Goal: Download file/media

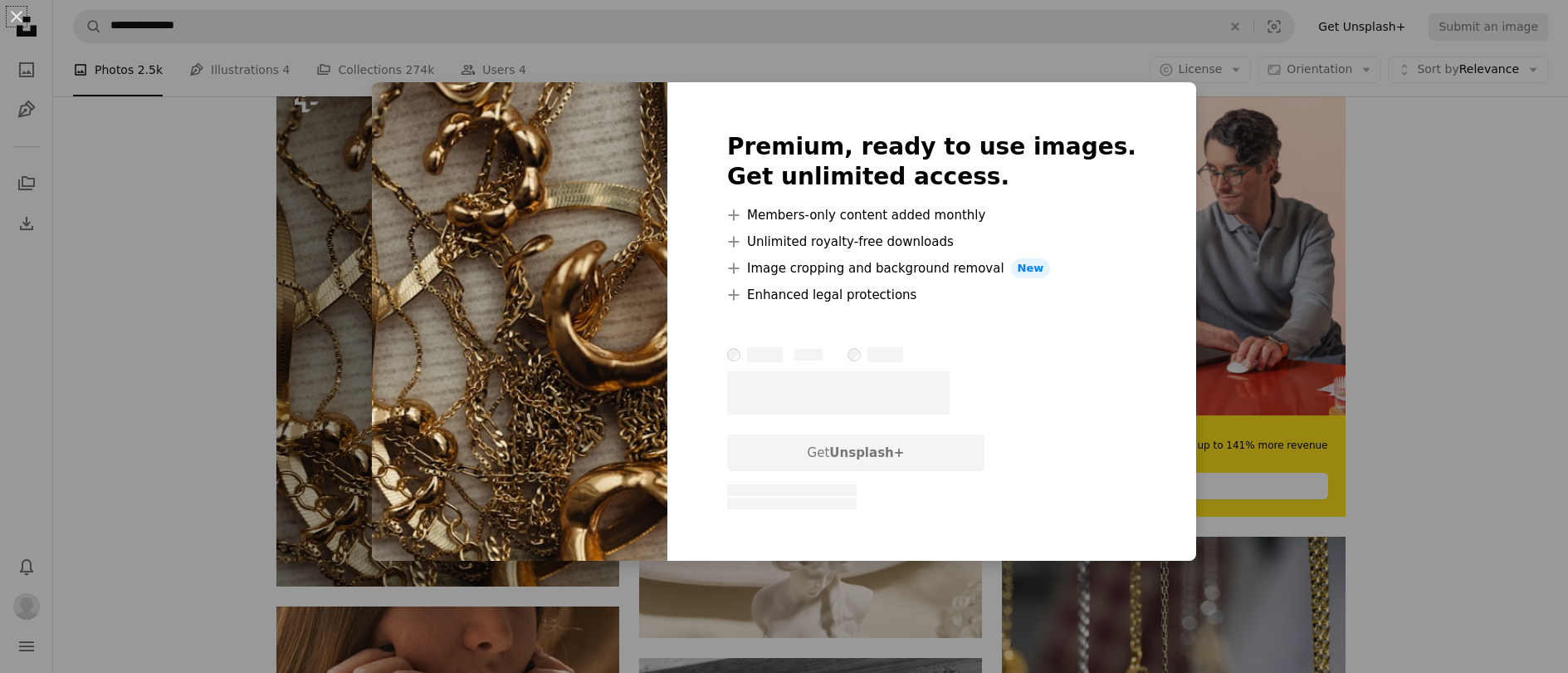
scroll to position [398, 0]
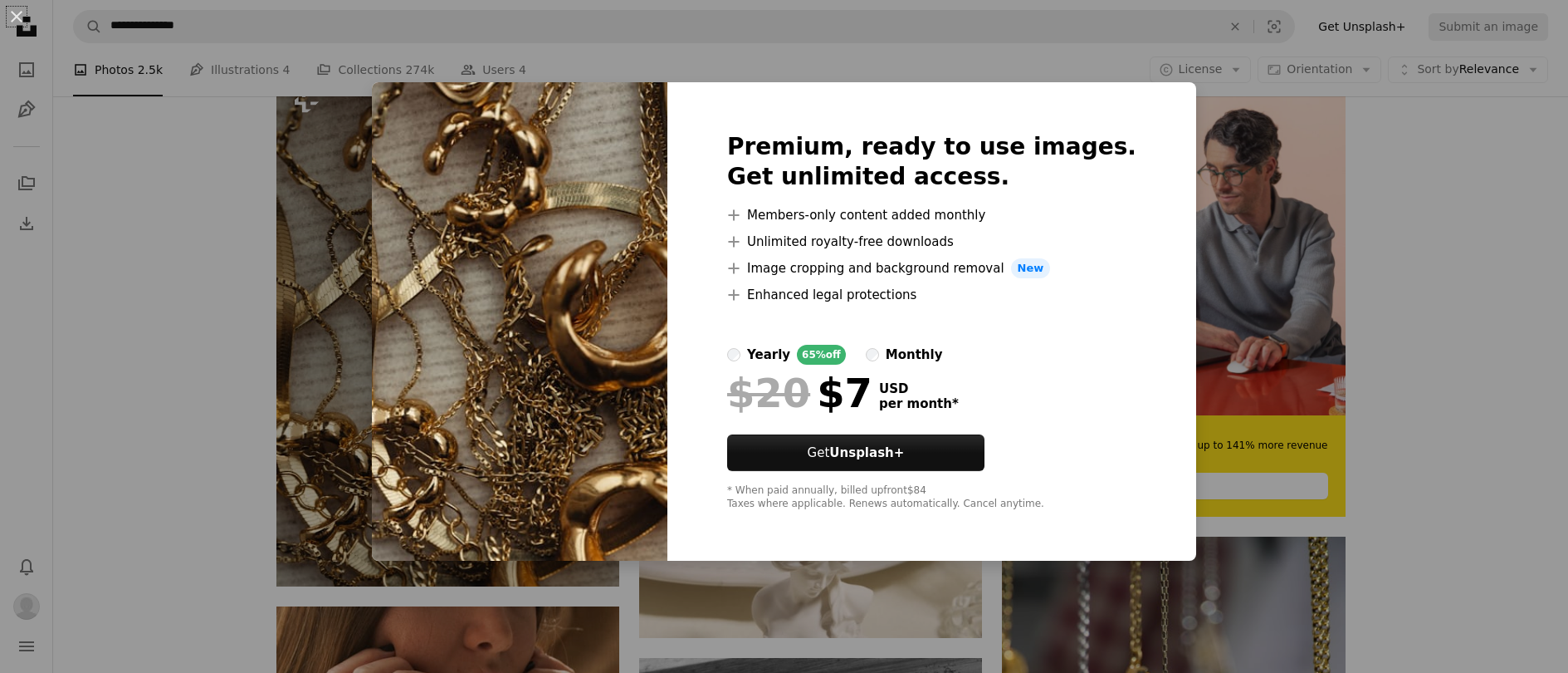
click at [197, 294] on div "An X shape Premium, ready to use images. Get unlimited access. A plus sign Memb…" at bounding box center [784, 336] width 1568 height 673
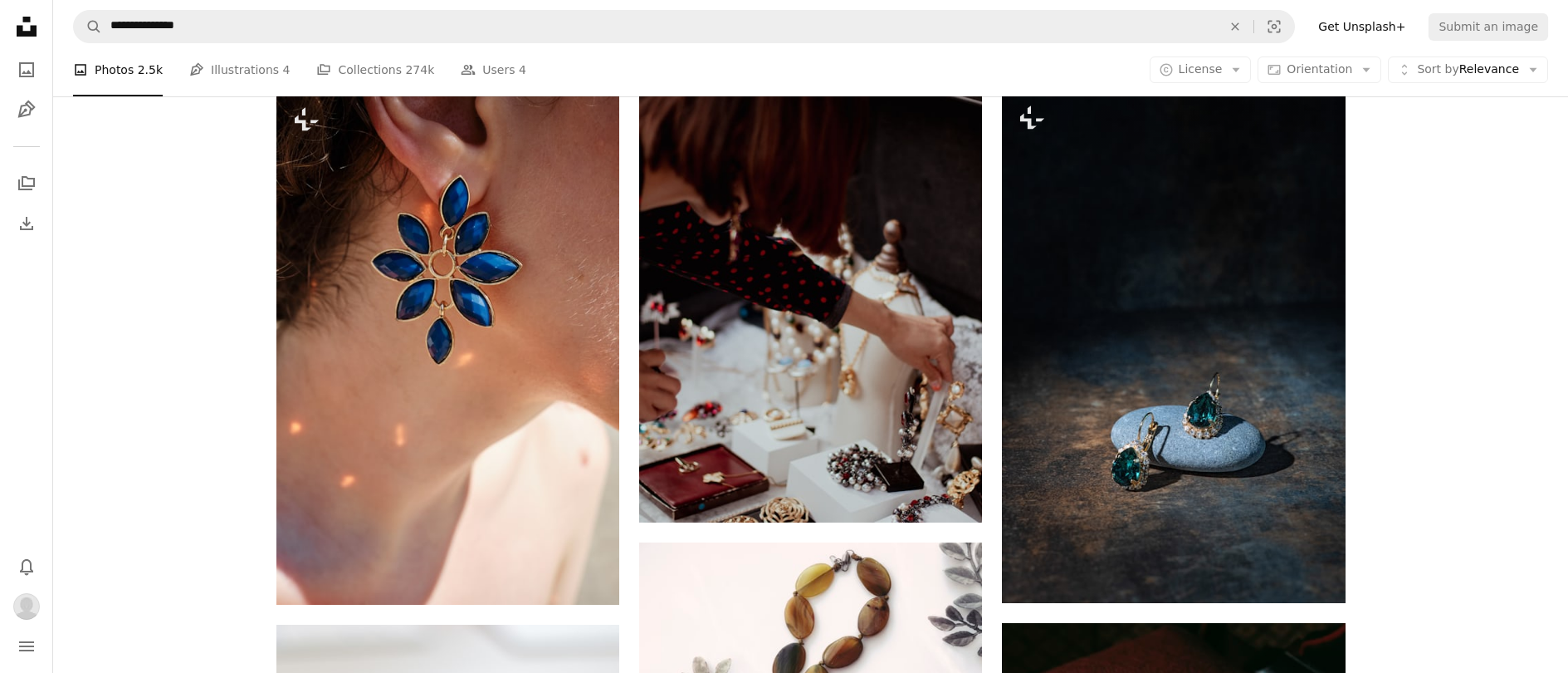
scroll to position [1422, 0]
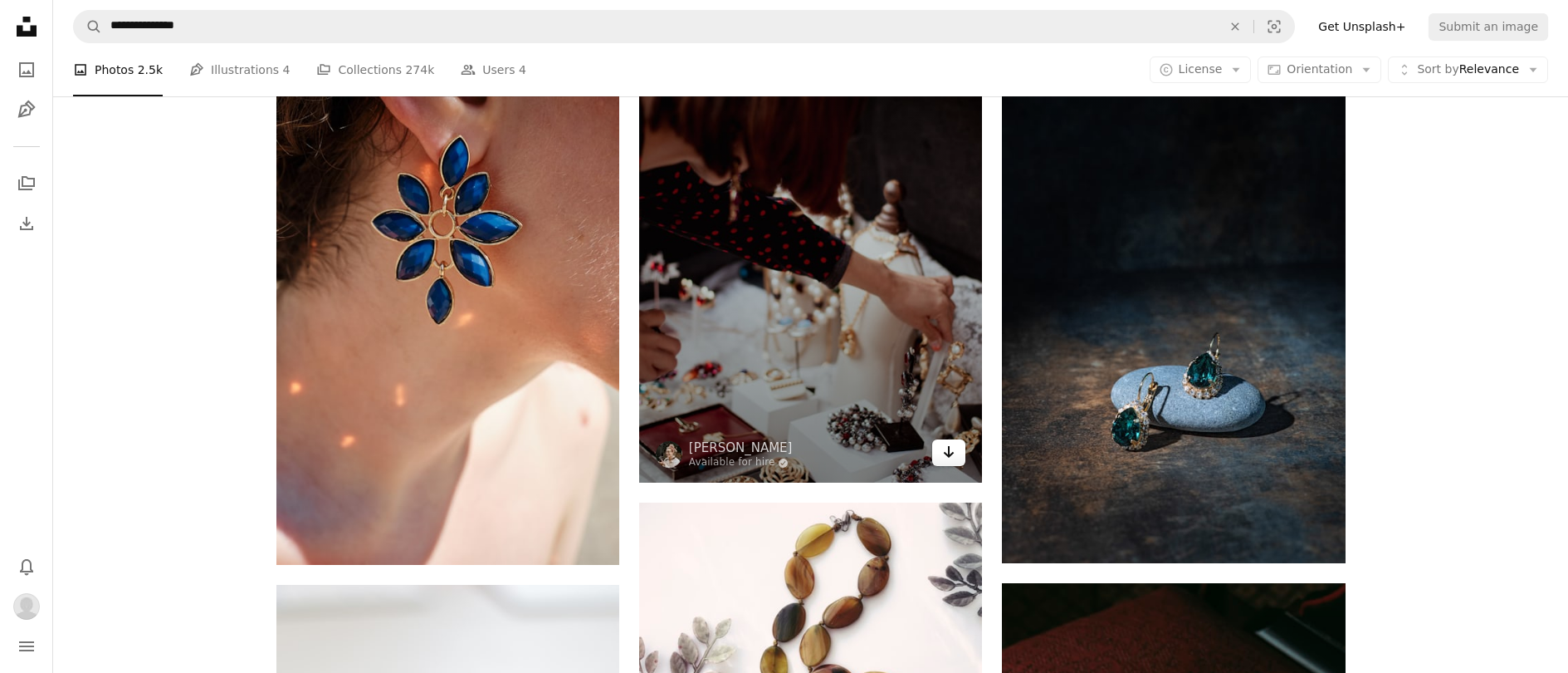
click at [949, 451] on icon "Download" at bounding box center [948, 452] width 11 height 12
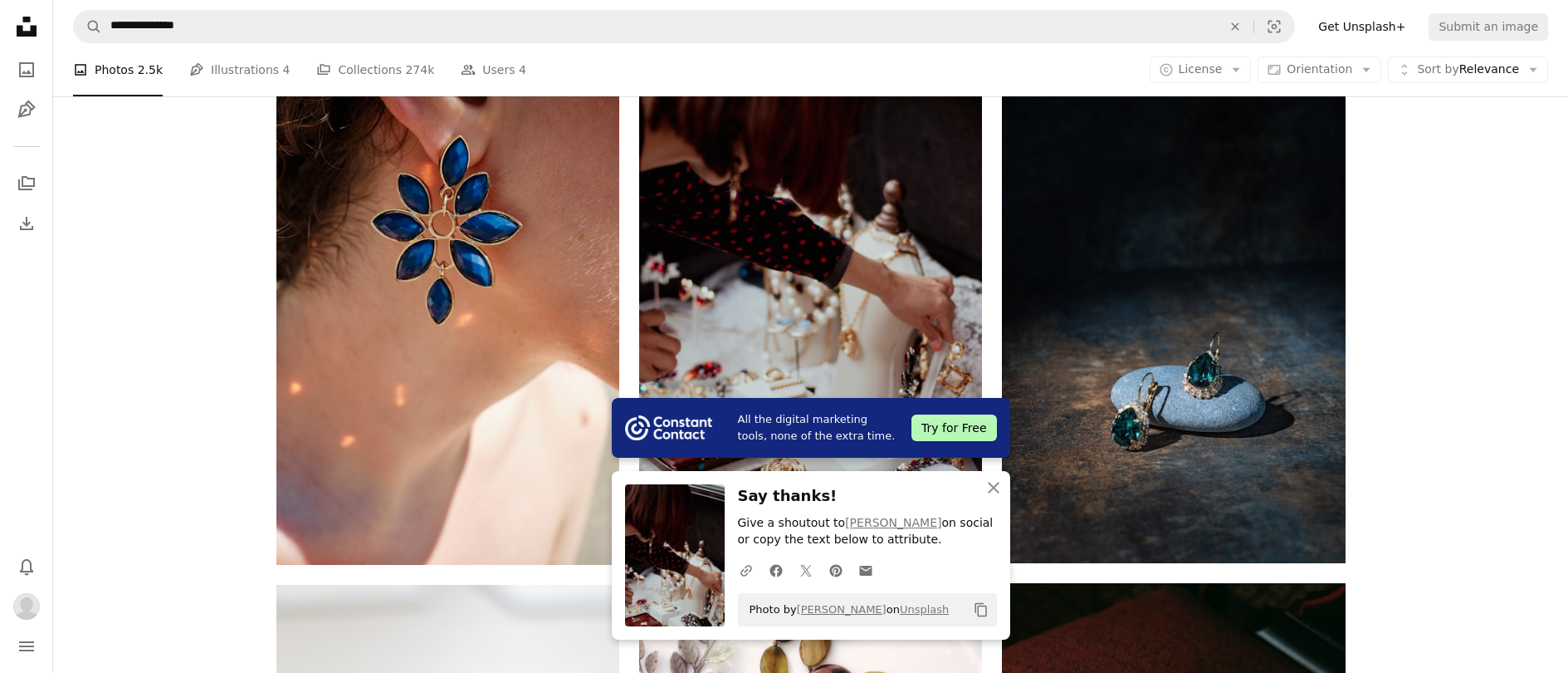
click at [1403, 409] on div "Plus sign for Unsplash+ A heart A plus sign [PERSON_NAME] For Unsplash+ A lock …" at bounding box center [810, 571] width 1515 height 3046
click at [994, 488] on icon "button" at bounding box center [993, 488] width 12 height 12
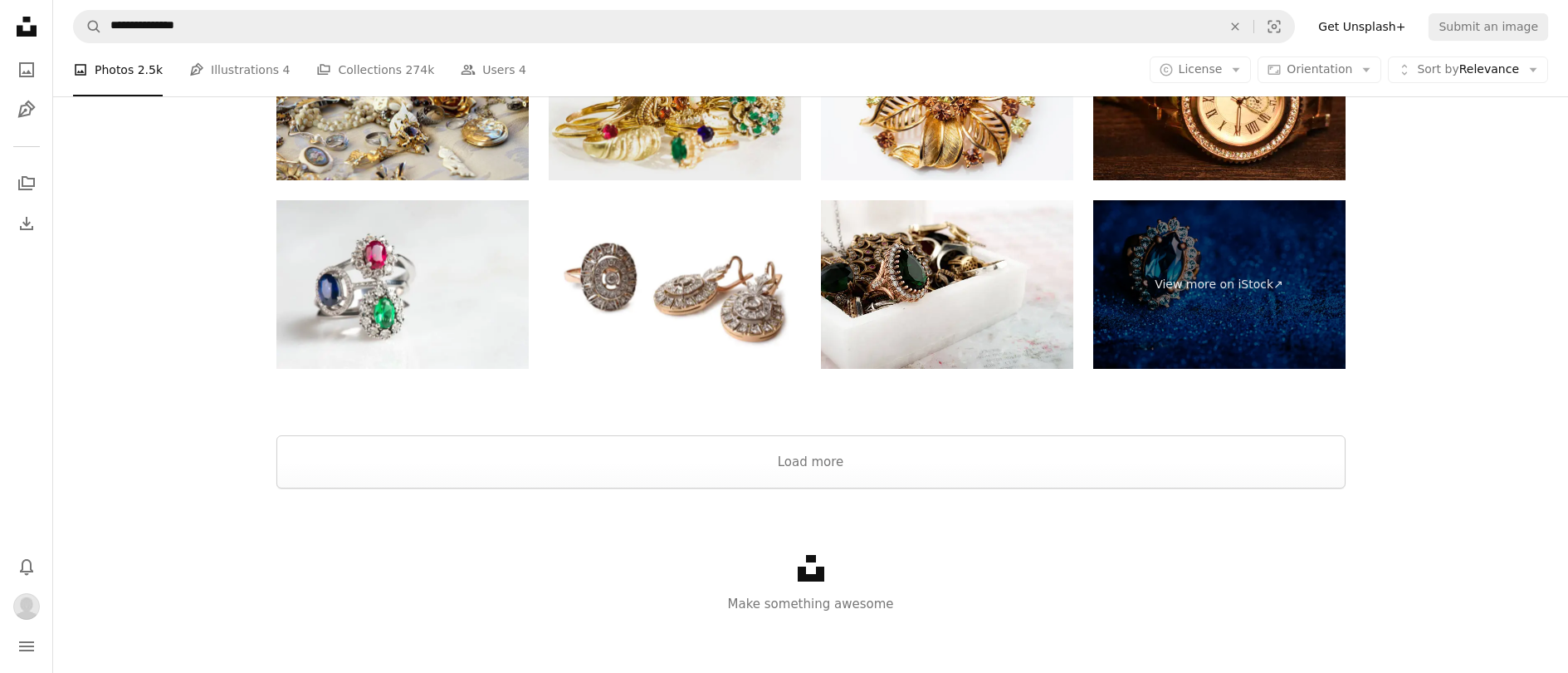
scroll to position [3632, 0]
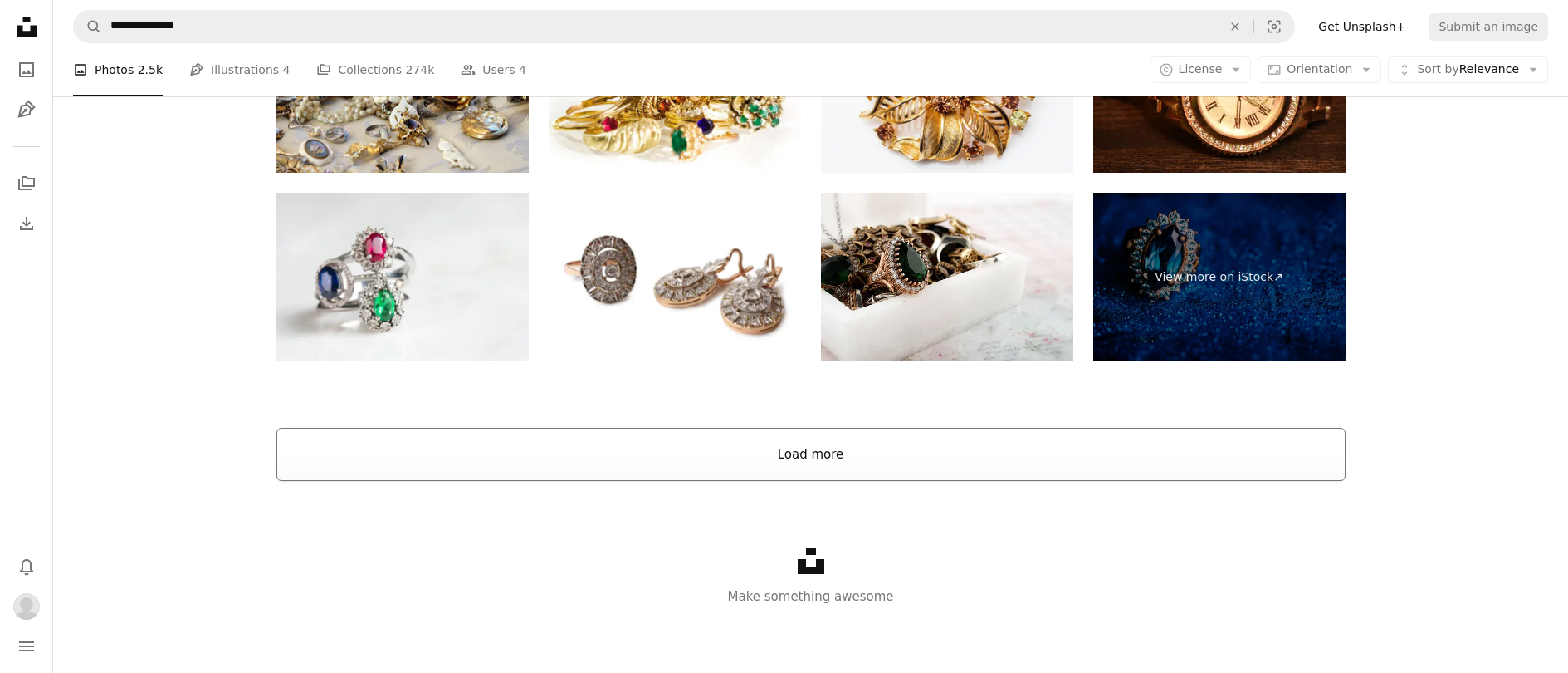
click at [818, 457] on button "Load more" at bounding box center [811, 454] width 1069 height 53
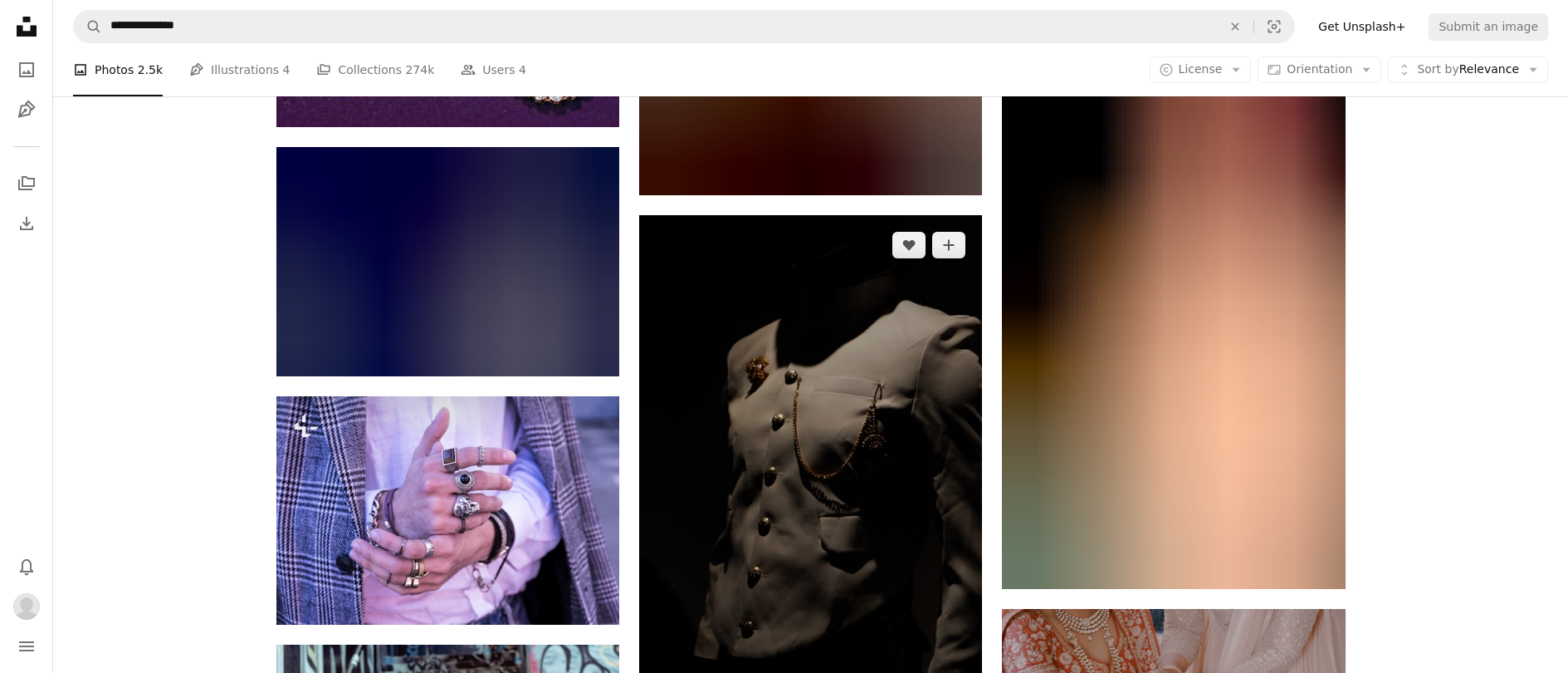
scroll to position [10490, 0]
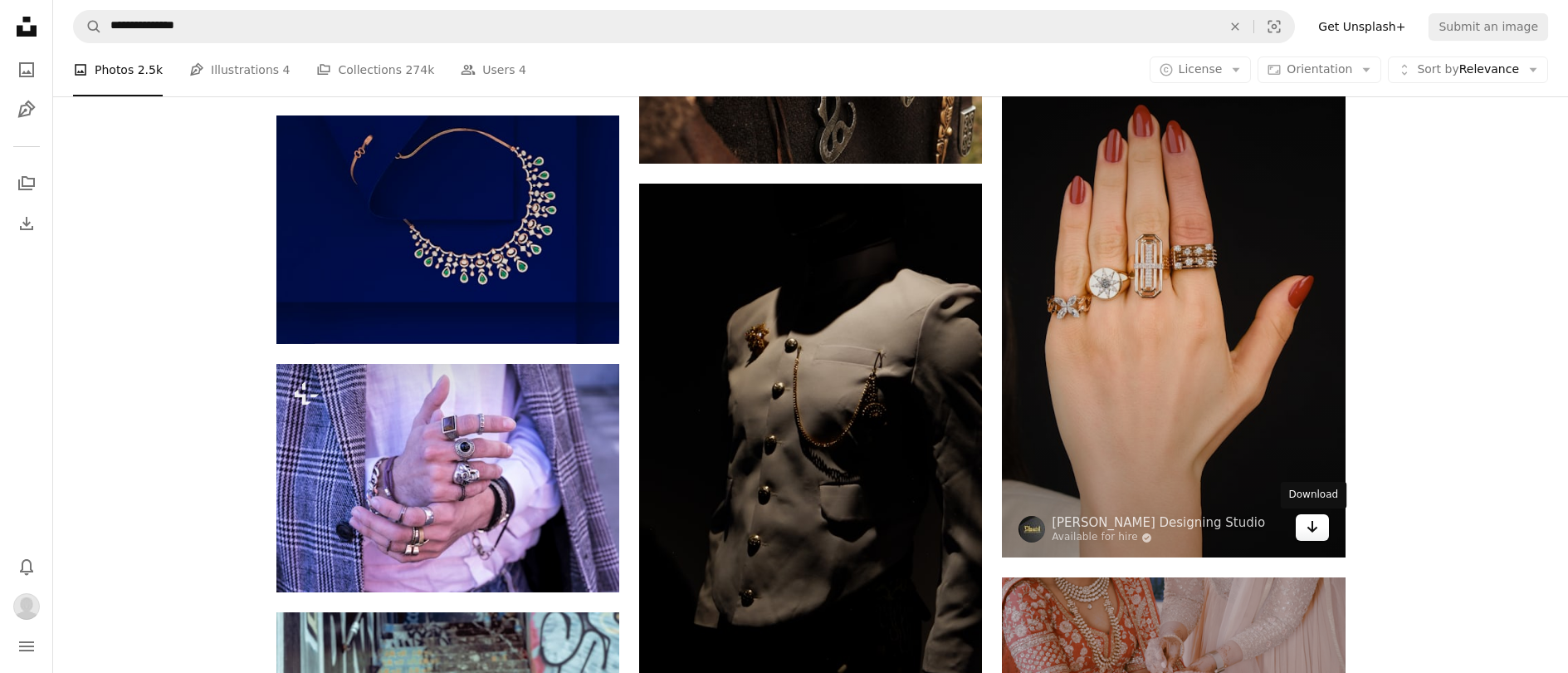
click at [1317, 525] on icon "Arrow pointing down" at bounding box center [1313, 527] width 14 height 20
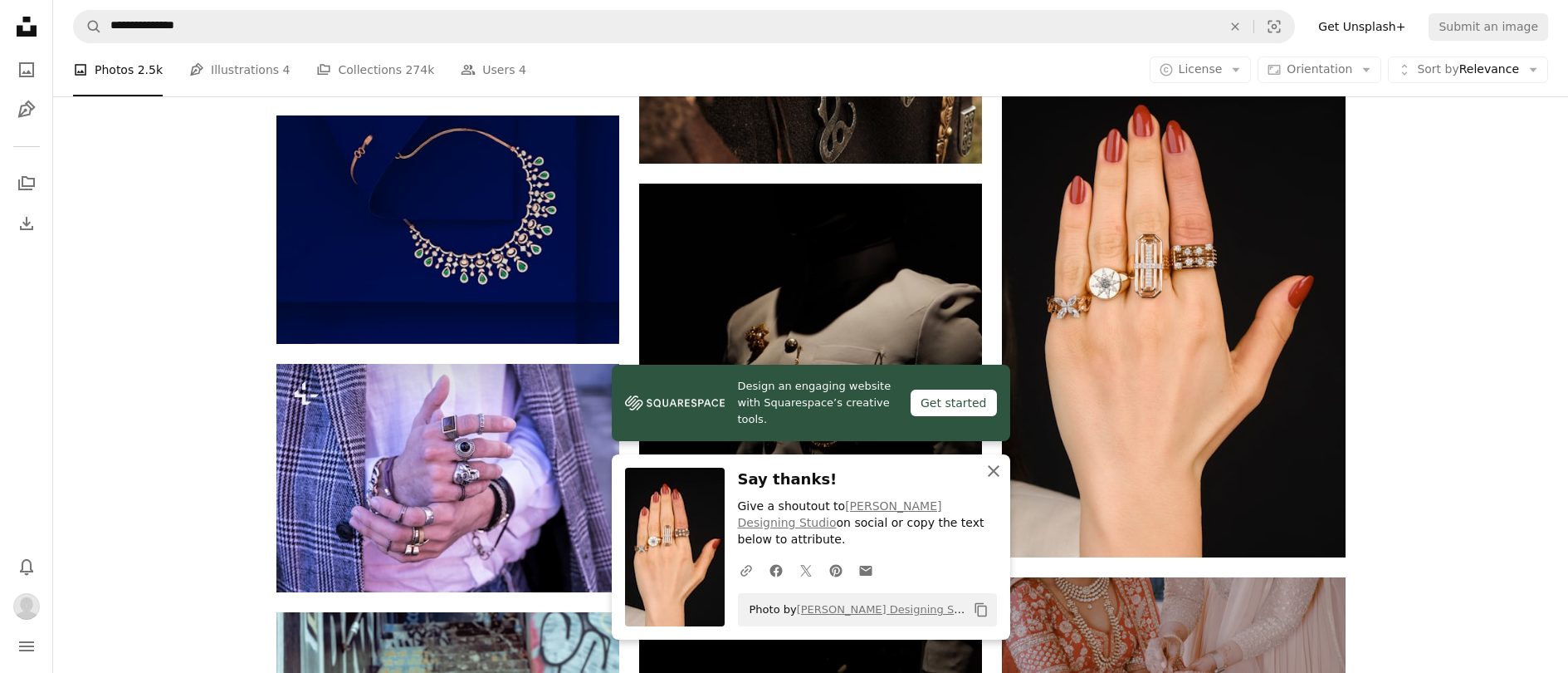
click at [999, 481] on icon "An X shape" at bounding box center [993, 471] width 20 height 20
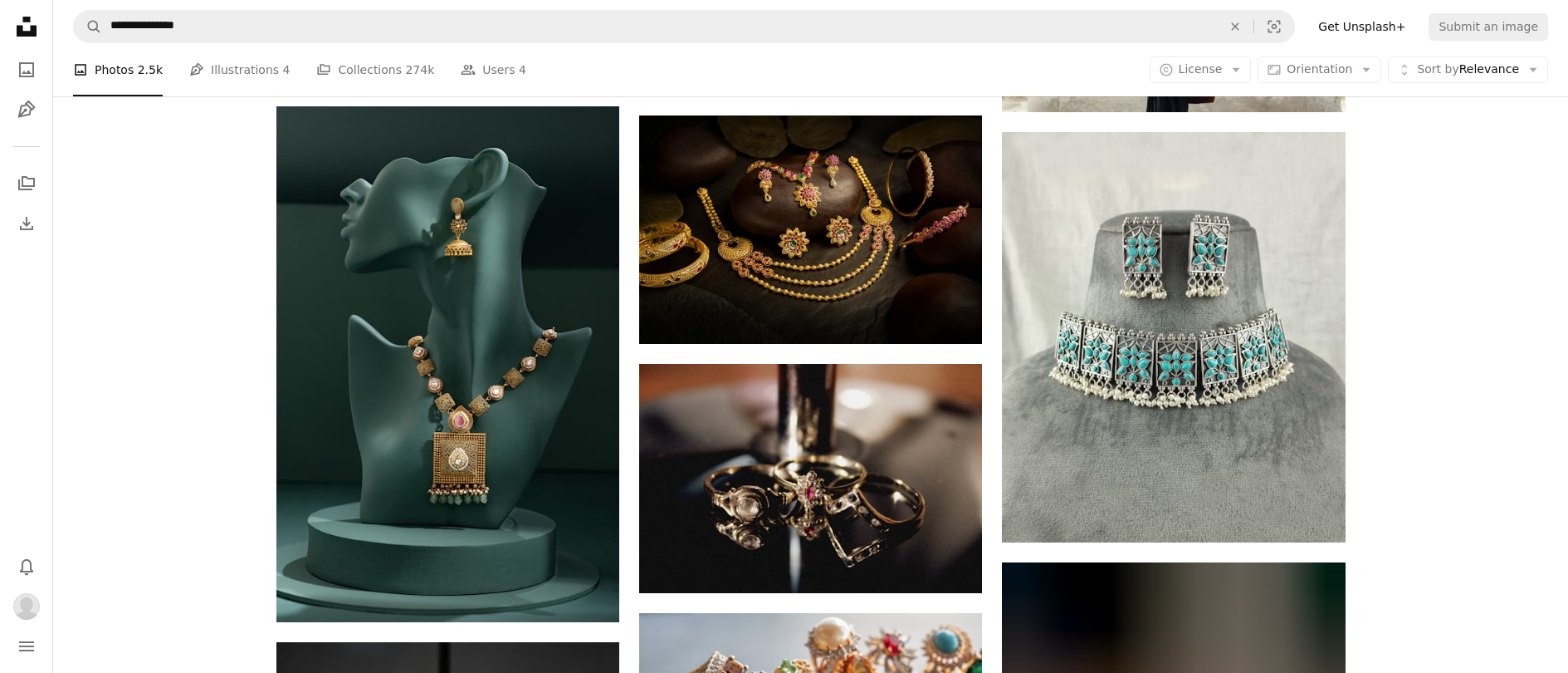
scroll to position [27644, 0]
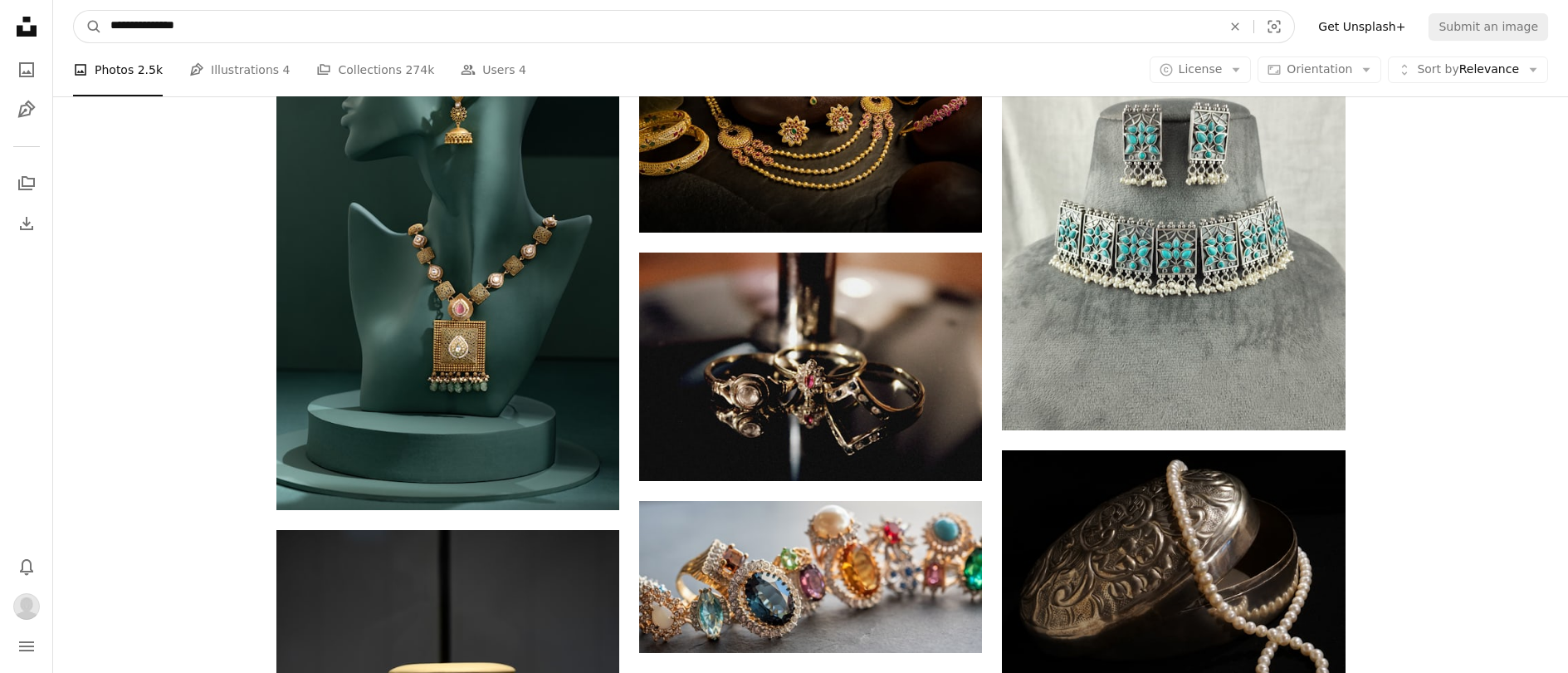
click at [219, 31] on input "**********" at bounding box center [659, 26] width 1115 height 31
type input "*"
type input "********"
click at [74, 11] on button "A magnifying glass" at bounding box center [87, 26] width 28 height 31
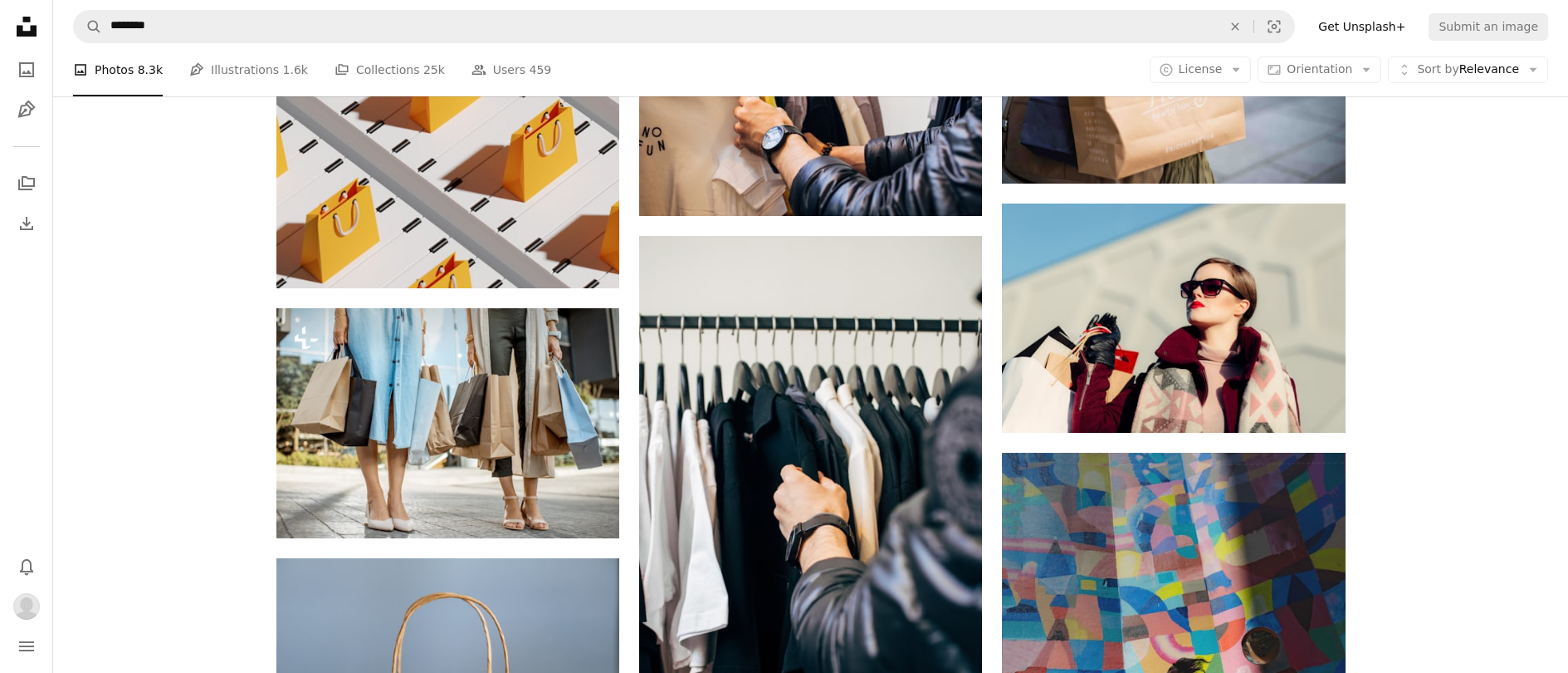
scroll to position [1249, 0]
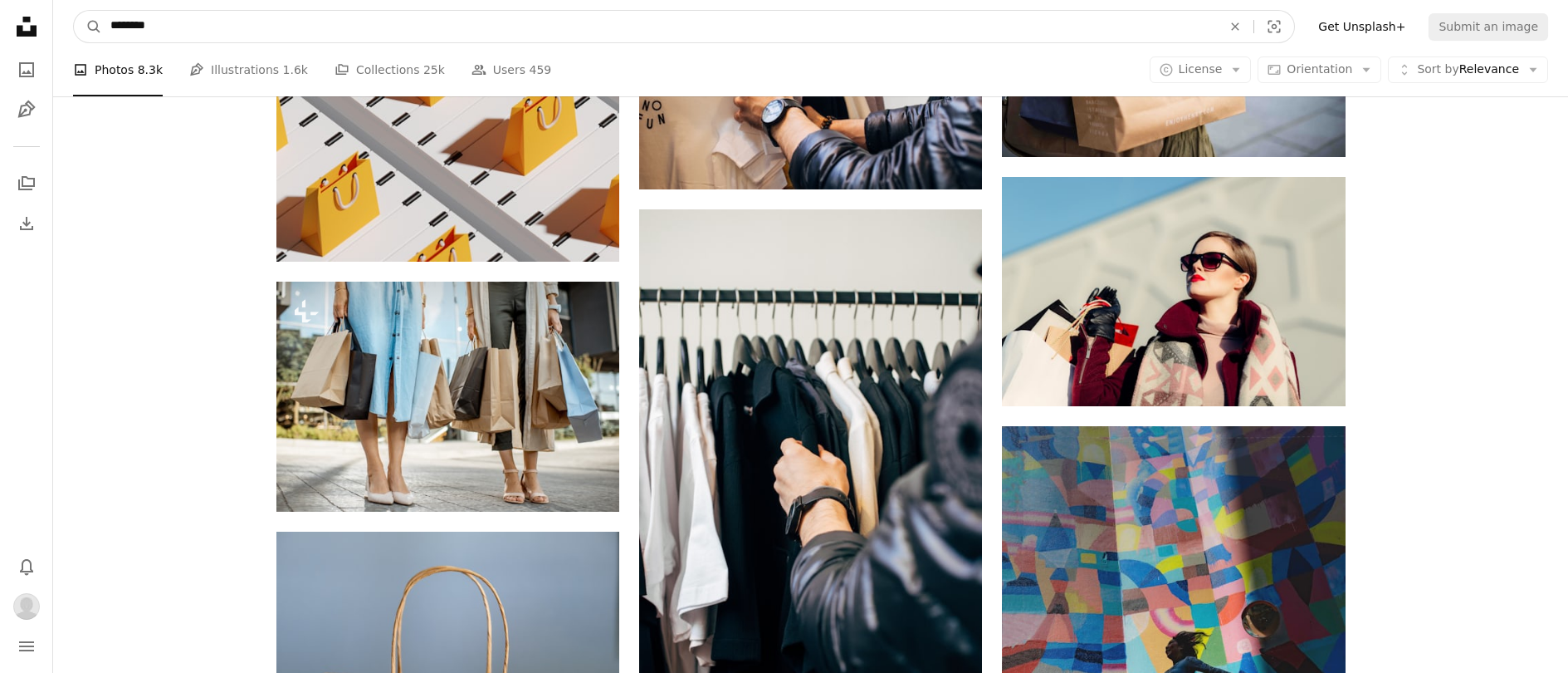
click at [166, 28] on input "********" at bounding box center [659, 26] width 1115 height 31
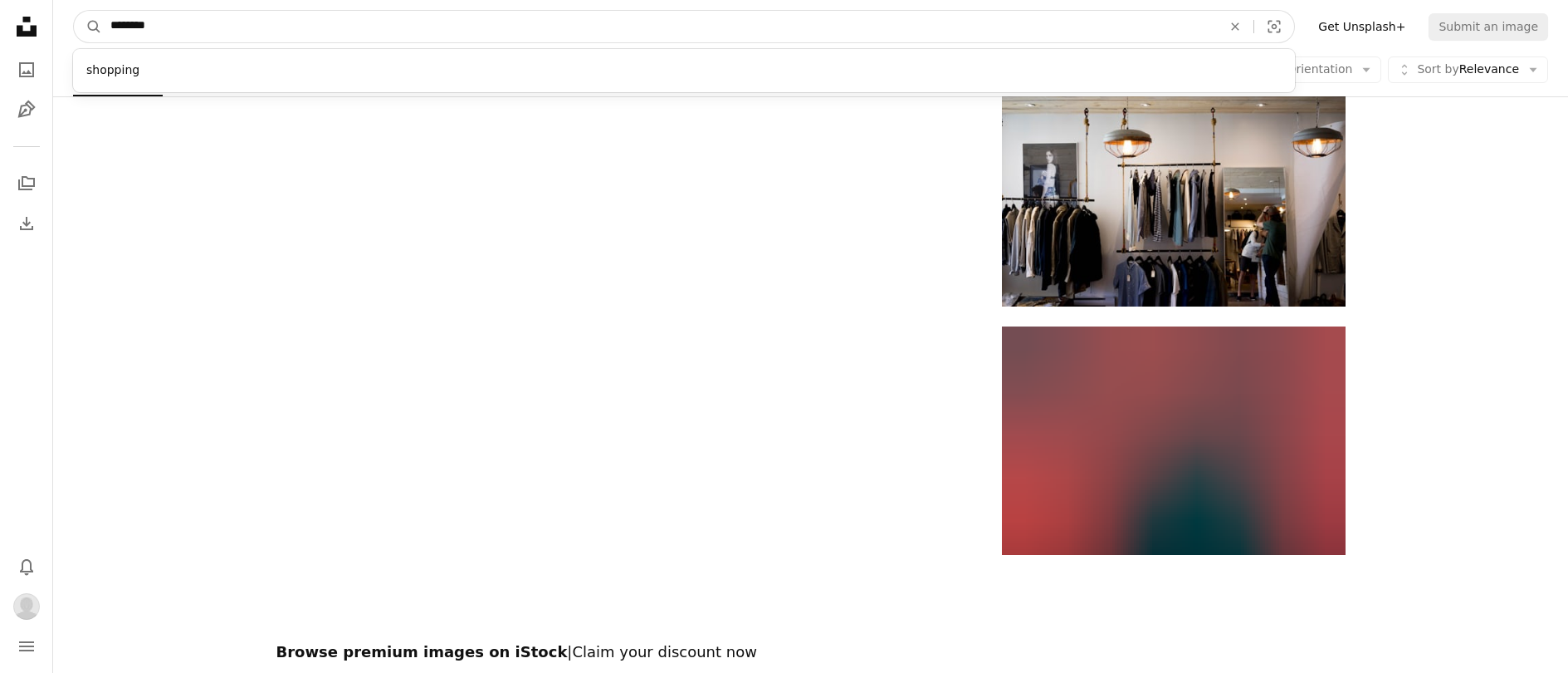
scroll to position [2697, 0]
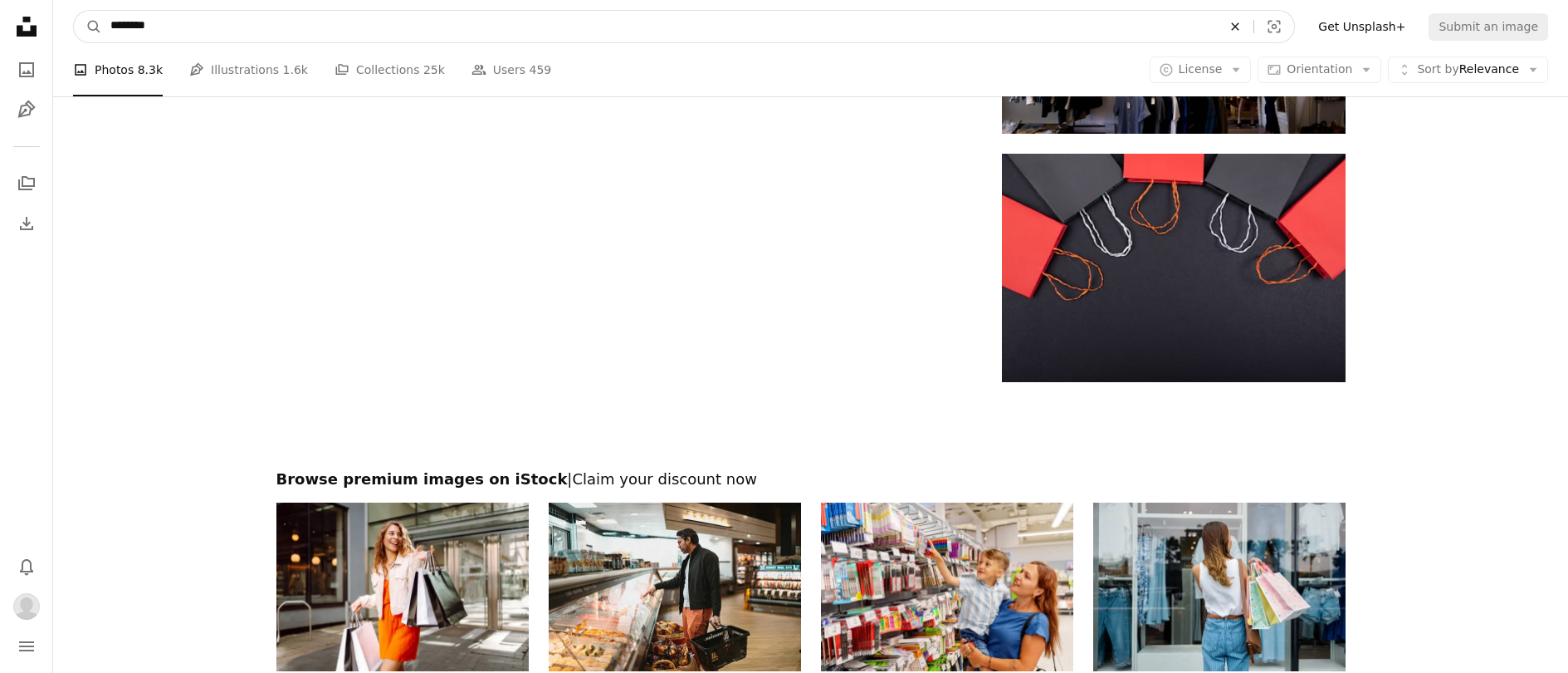
click at [1239, 26] on icon "Find visuals sitewide" at bounding box center [1236, 26] width 8 height 8
type input "**********"
click button "A magnifying glass" at bounding box center [87, 26] width 28 height 31
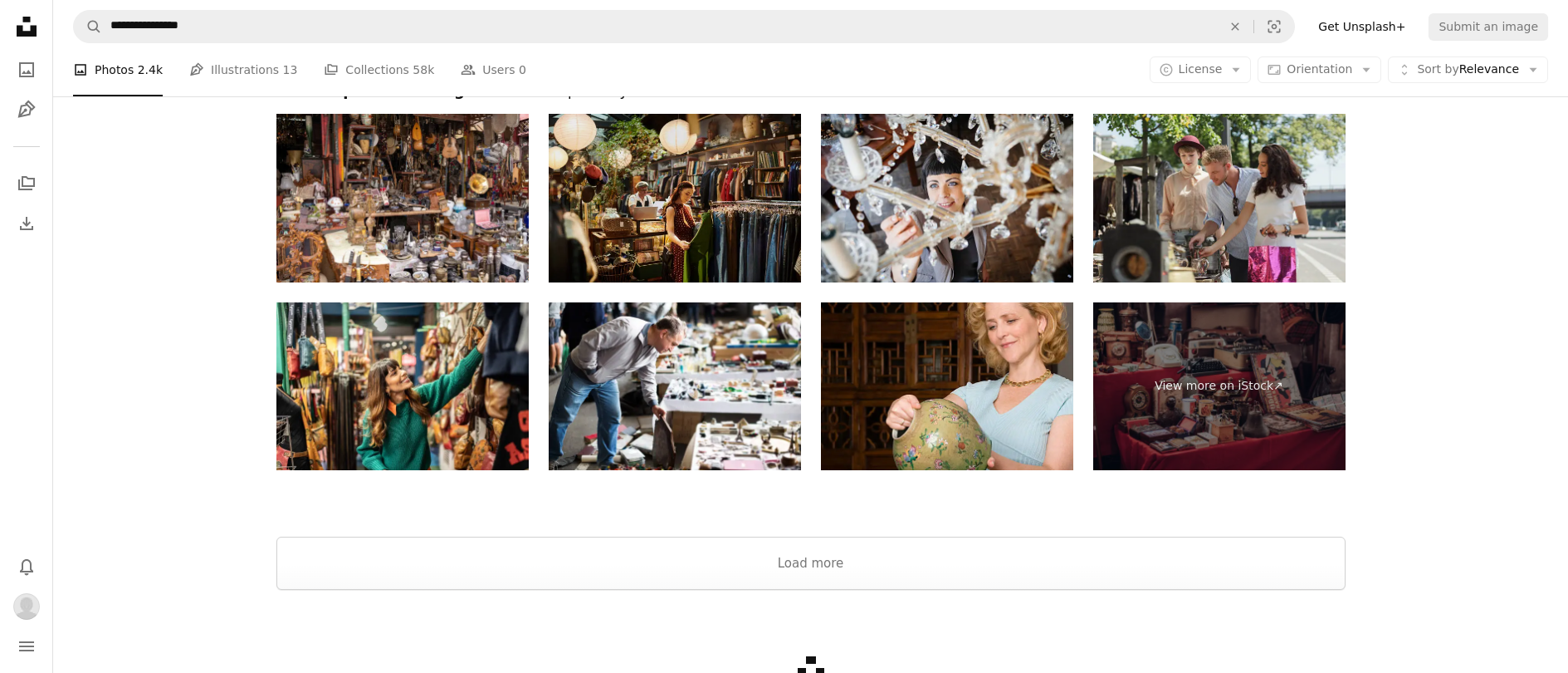
scroll to position [3216, 0]
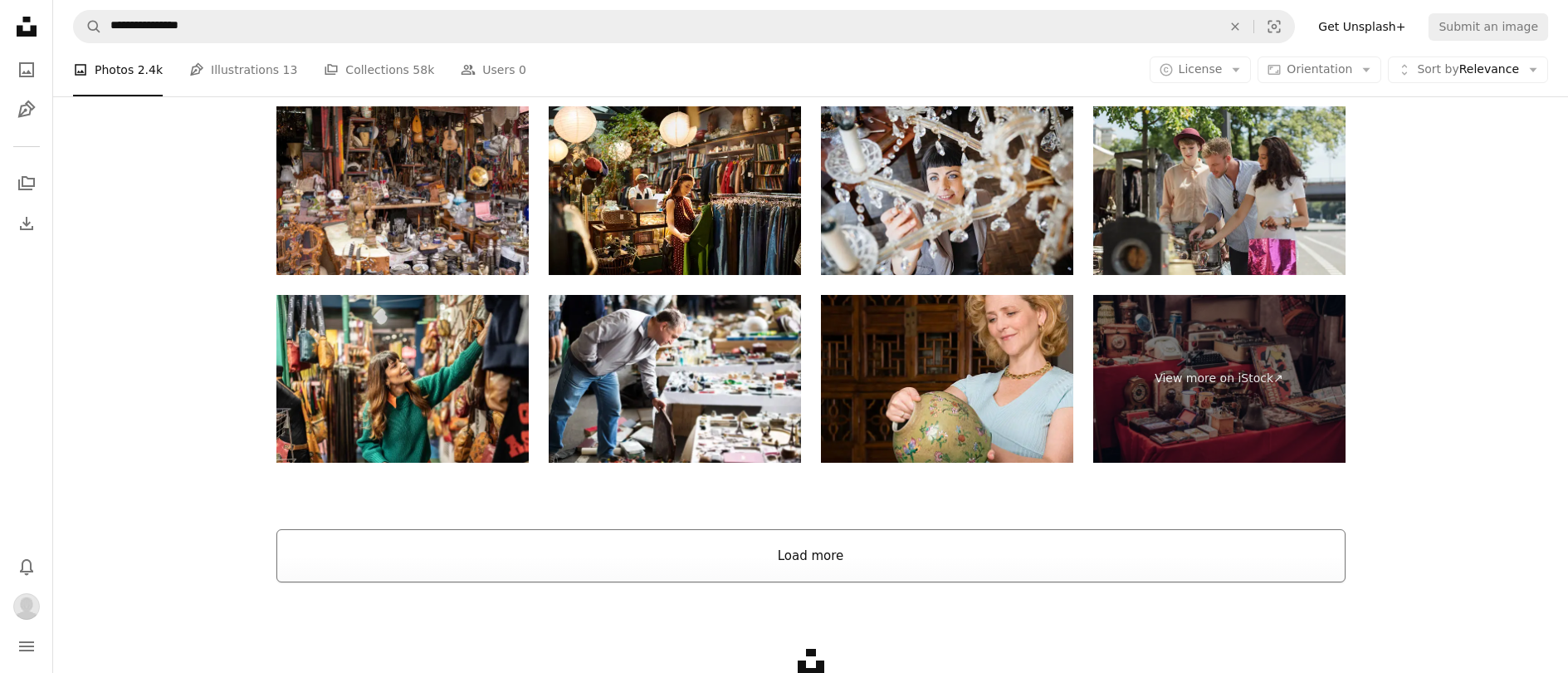
click at [746, 564] on button "Load more" at bounding box center [811, 555] width 1069 height 53
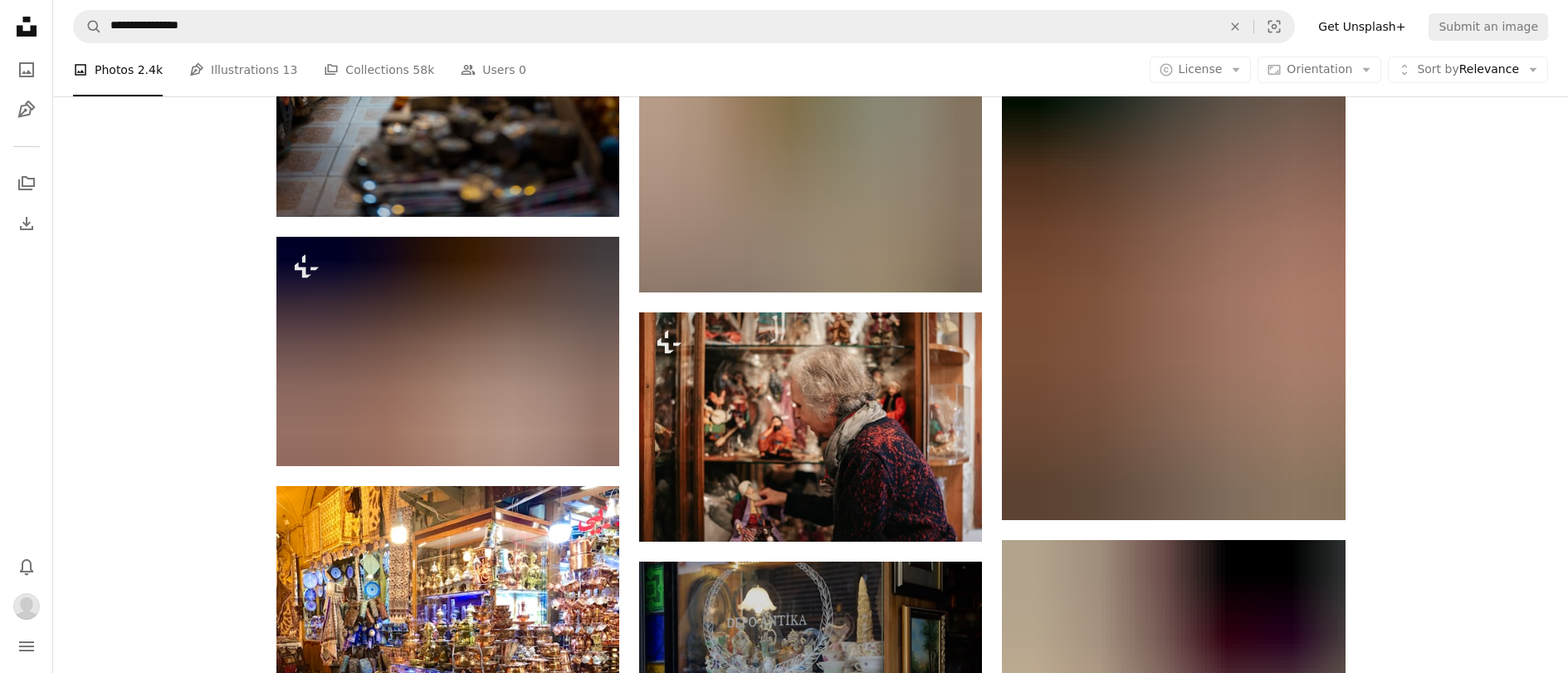
scroll to position [19957, 0]
